Goal: Browse casually: Explore the website without a specific task or goal

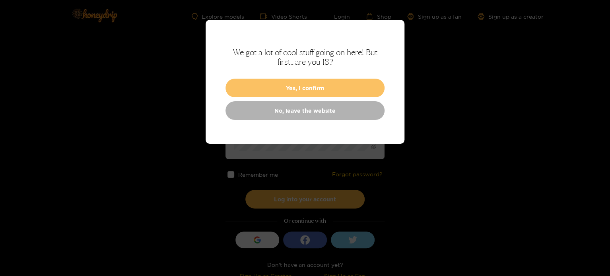
click at [364, 88] on button "Yes, I confirm" at bounding box center [304, 88] width 159 height 19
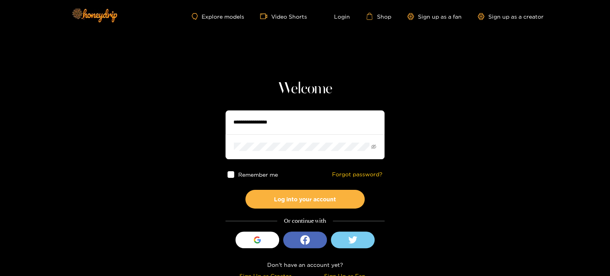
click at [224, 20] on div "Explore models Video Shorts Login Shop Sign up as a fan Sign up as a creator" at bounding box center [304, 16] width 477 height 33
click at [229, 16] on link "Explore models" at bounding box center [218, 16] width 52 height 7
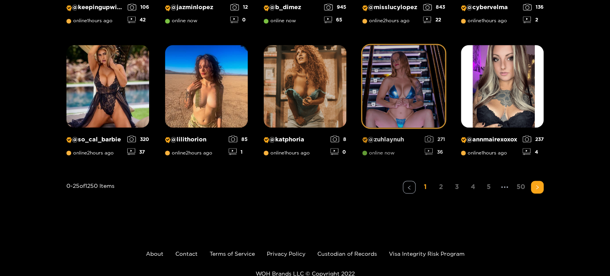
scroll to position [676, 0]
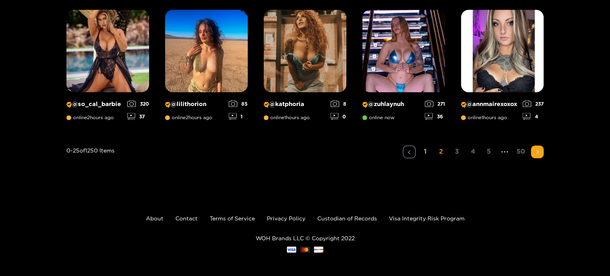
click at [436, 150] on link "2" at bounding box center [440, 151] width 13 height 12
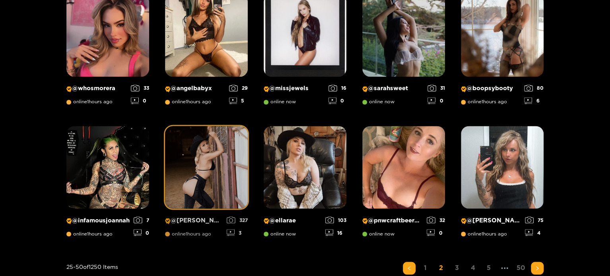
scroll to position [601, 0]
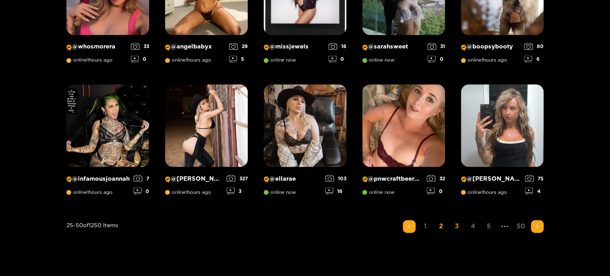
click at [459, 225] on link "3" at bounding box center [456, 226] width 13 height 12
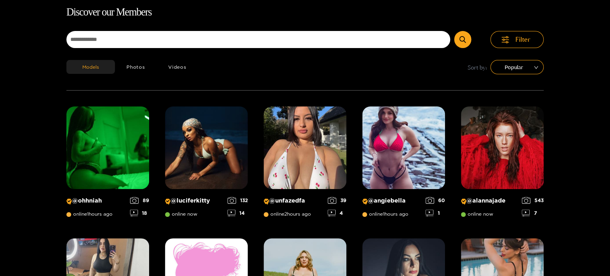
scroll to position [51, 0]
click at [518, 68] on span "Popular" at bounding box center [516, 67] width 41 height 12
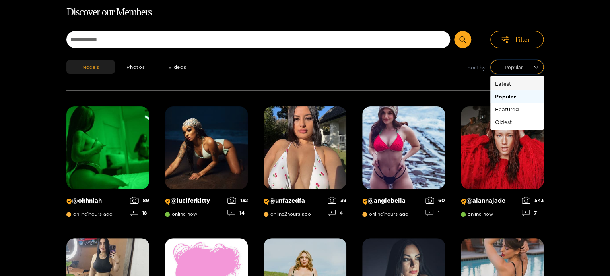
click at [511, 84] on div "Latest" at bounding box center [517, 83] width 44 height 9
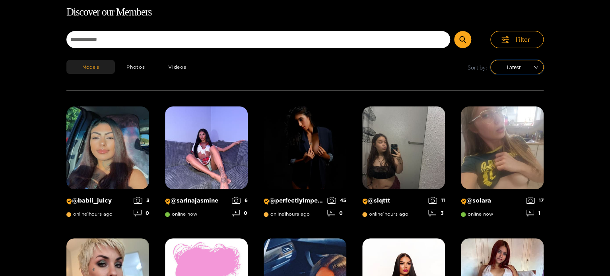
scroll to position [152, 0]
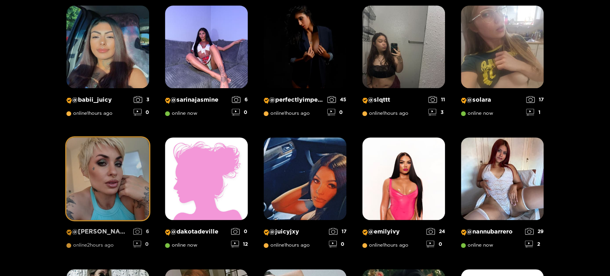
click at [88, 195] on img at bounding box center [107, 179] width 83 height 83
